Goal: Task Accomplishment & Management: Use online tool/utility

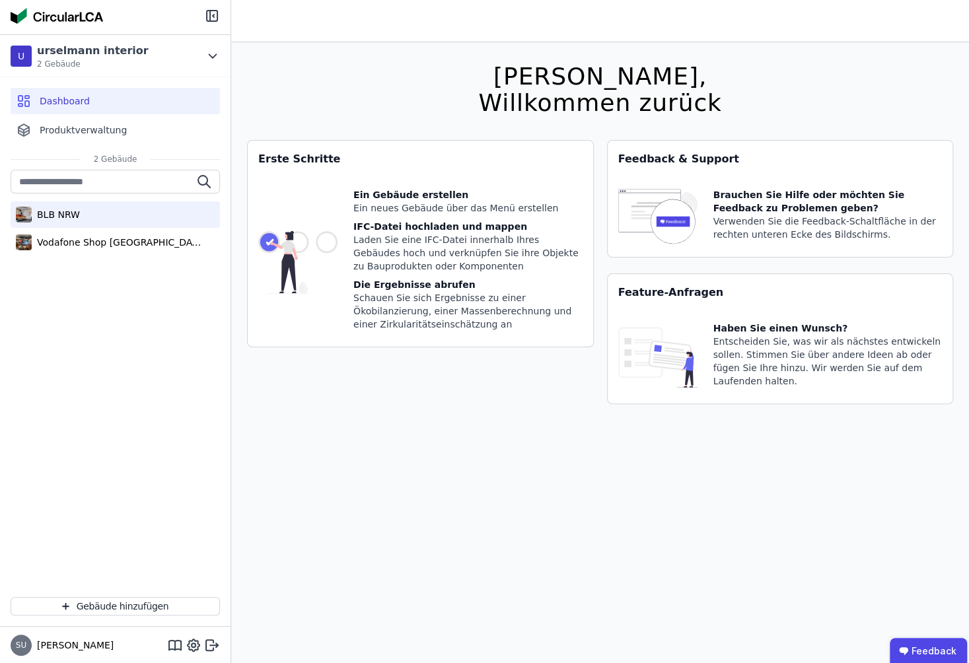
click at [135, 212] on div "BLB NRW" at bounding box center [115, 215] width 209 height 26
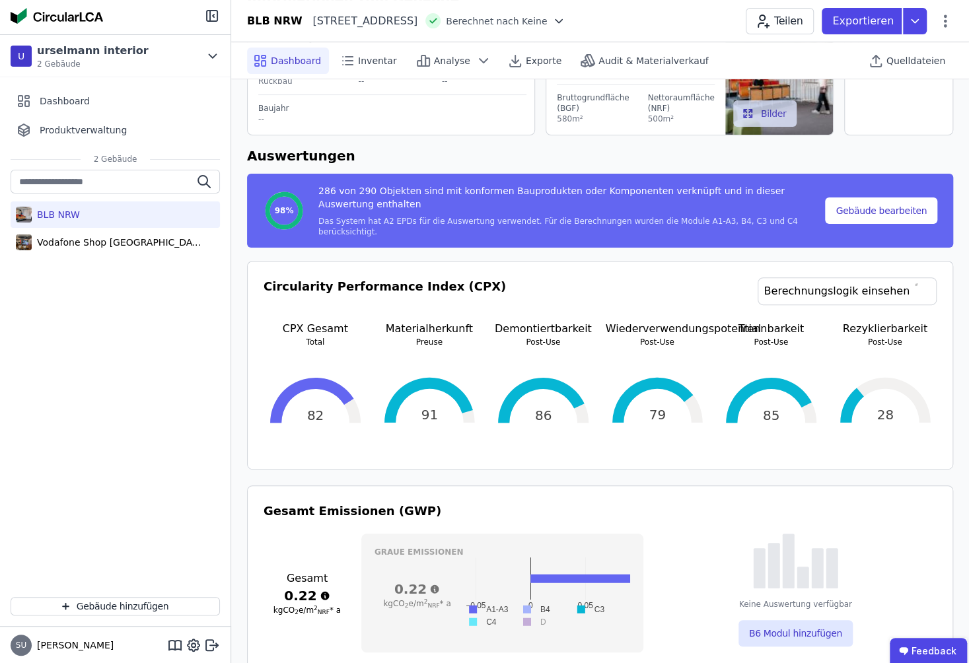
scroll to position [486, 0]
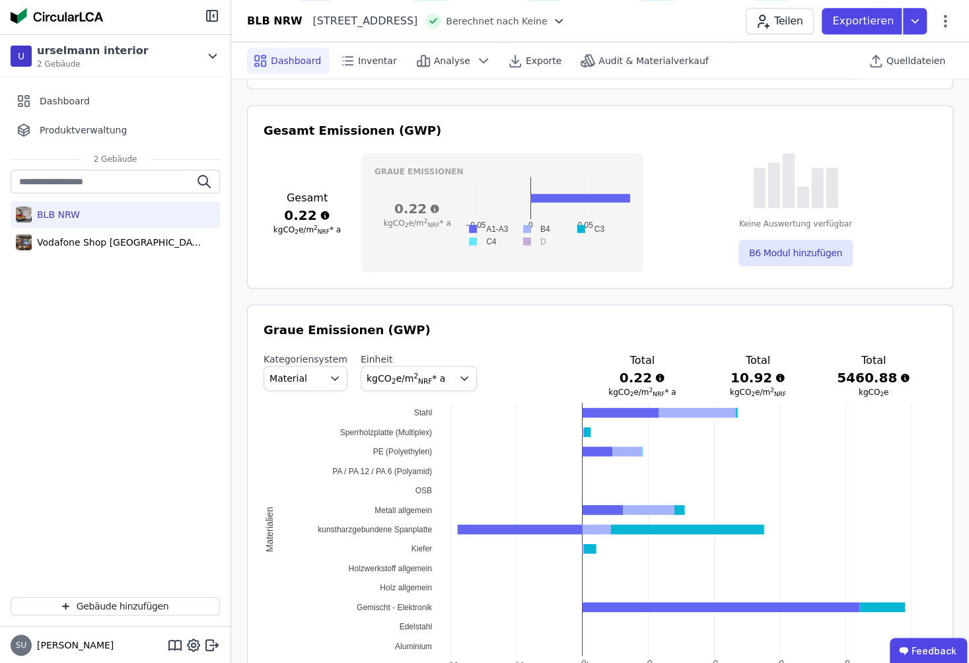
drag, startPoint x: 274, startPoint y: 229, endPoint x: 357, endPoint y: 231, distance: 82.6
click at [355, 230] on div "Gesamt 0.22 kgCO 2 e/m 2 NRF * a Graue Emissionen 0.22 kgCO 2 e/m 2 NRF * a −0.…" at bounding box center [600, 212] width 673 height 119
click at [330, 260] on div "Gesamt 0.22 kgCO 2 e/m 2 NRF * a" at bounding box center [307, 212] width 87 height 119
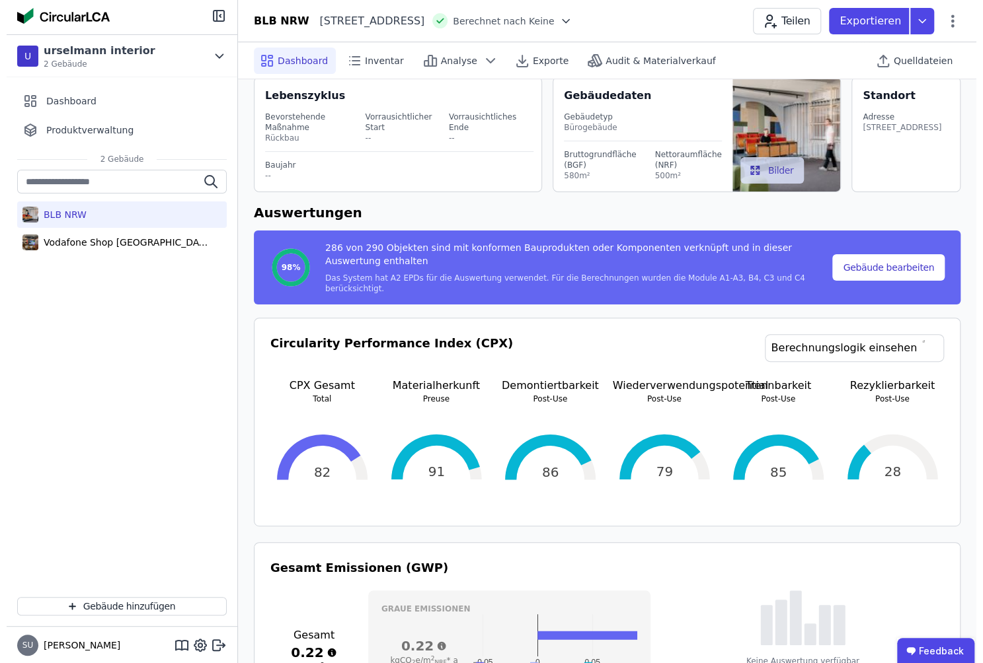
scroll to position [0, 0]
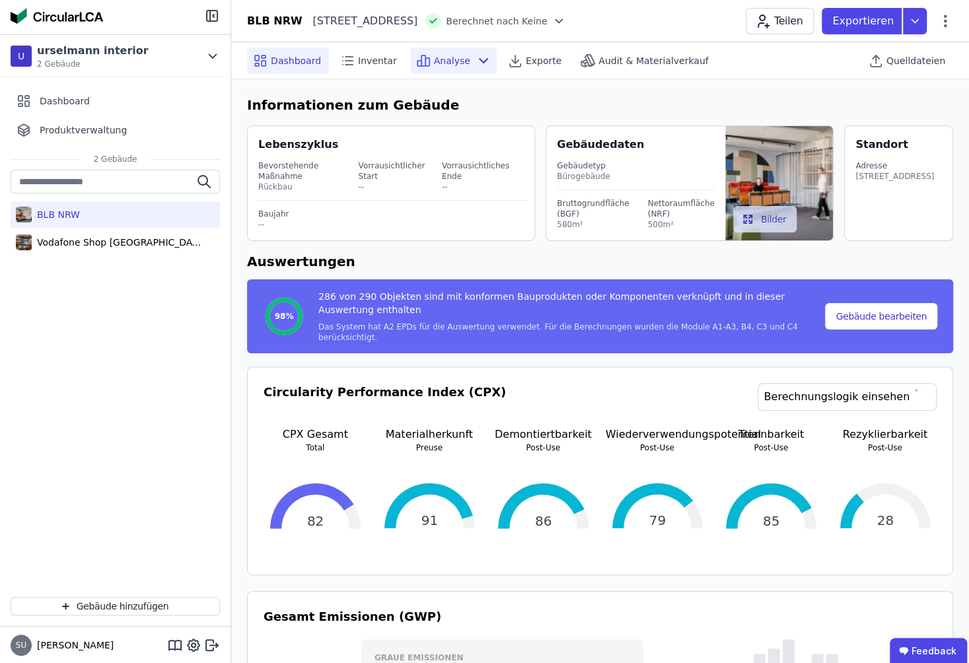
click at [463, 63] on span "Analyse" at bounding box center [452, 60] width 36 height 13
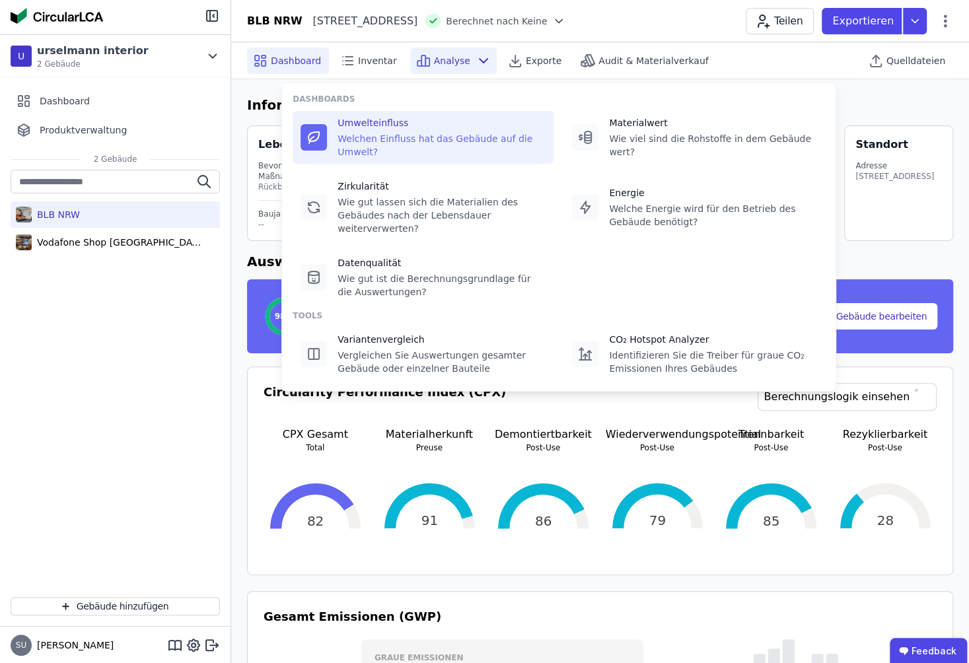
click at [428, 129] on div "Umwelteinfluss" at bounding box center [442, 122] width 208 height 13
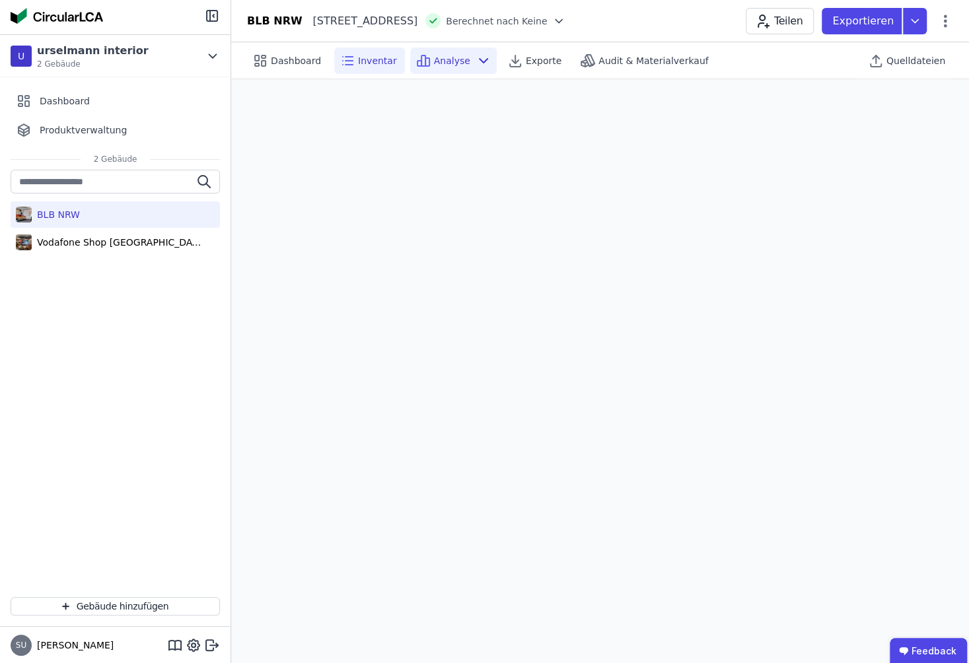
click at [390, 57] on span "Inventar" at bounding box center [377, 60] width 39 height 13
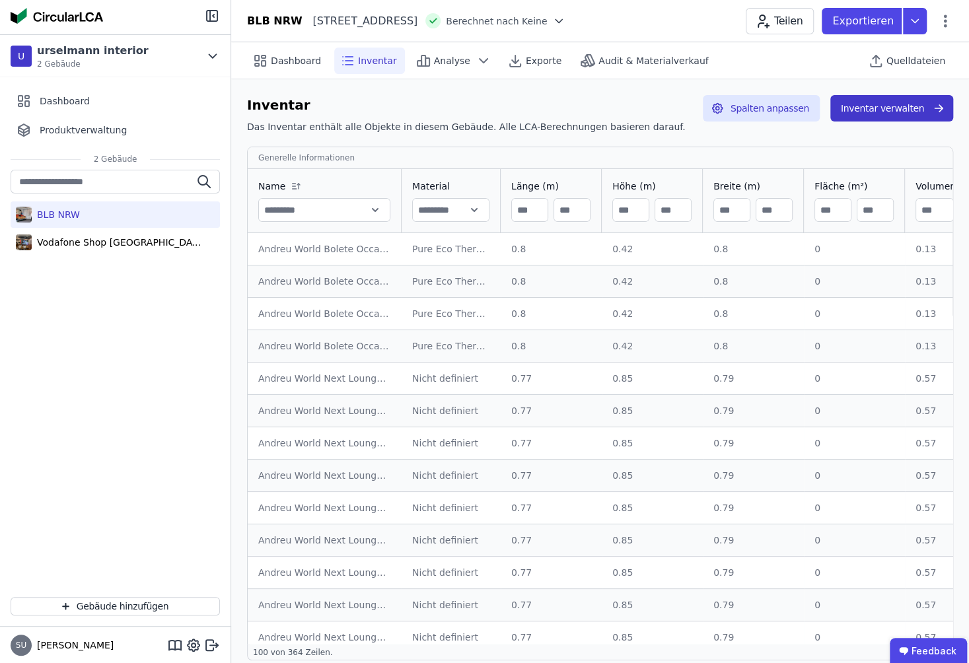
click at [895, 113] on button "Inventar verwalten" at bounding box center [892, 108] width 123 height 26
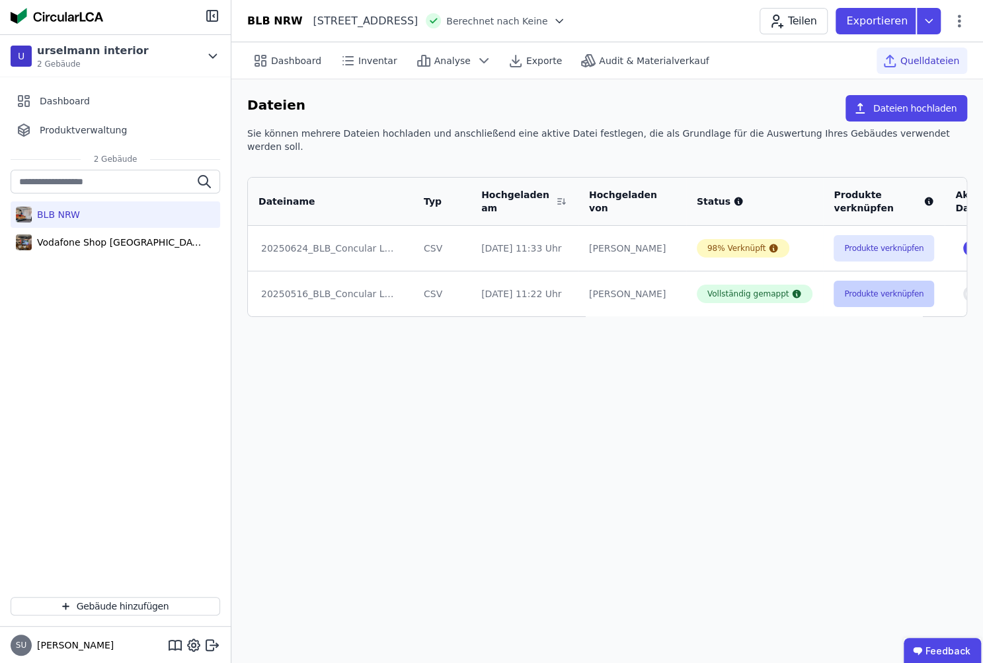
click at [872, 283] on button "Produkte verknüpfen" at bounding box center [883, 294] width 100 height 26
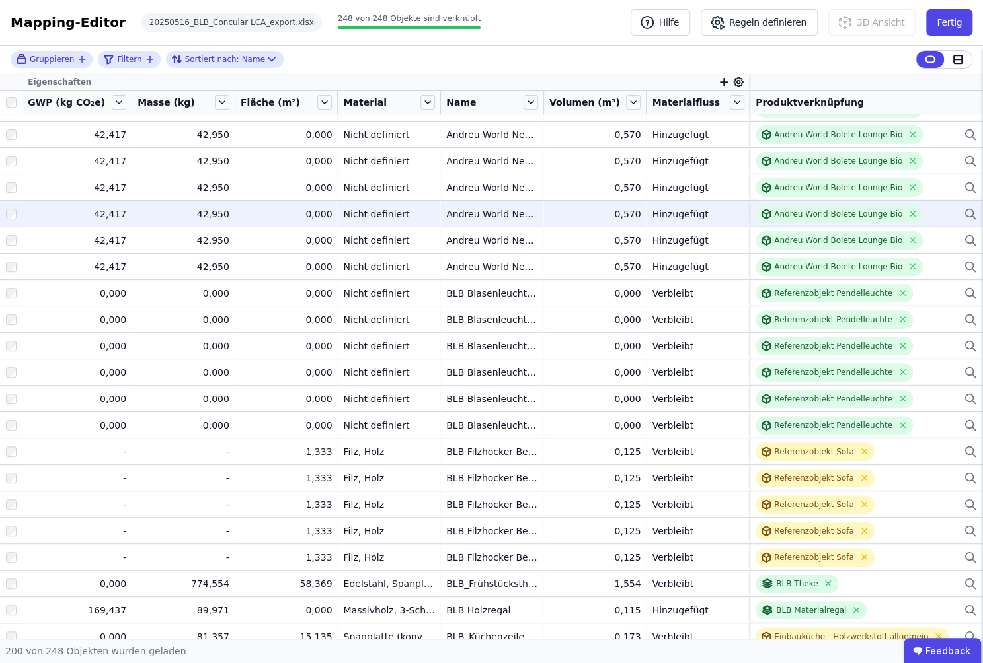
scroll to position [100, 0]
